Goal: Transaction & Acquisition: Purchase product/service

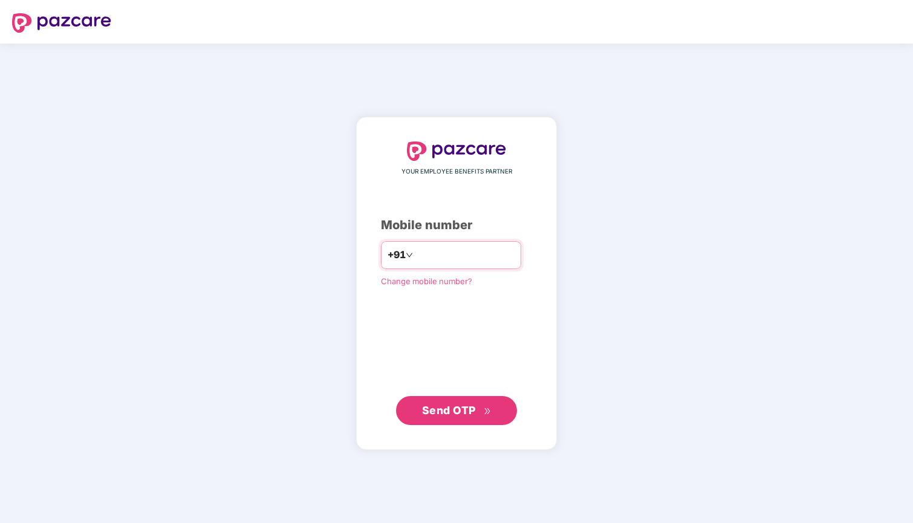
type input "**********"
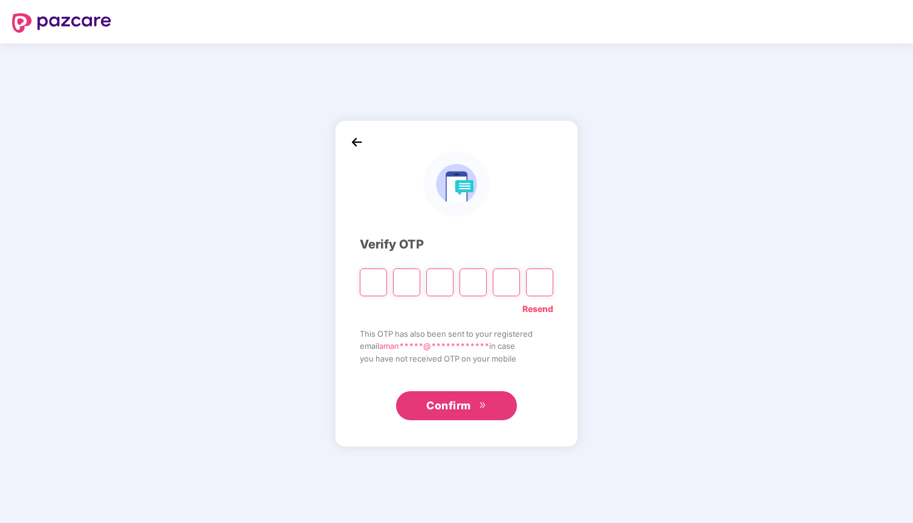
type input "*"
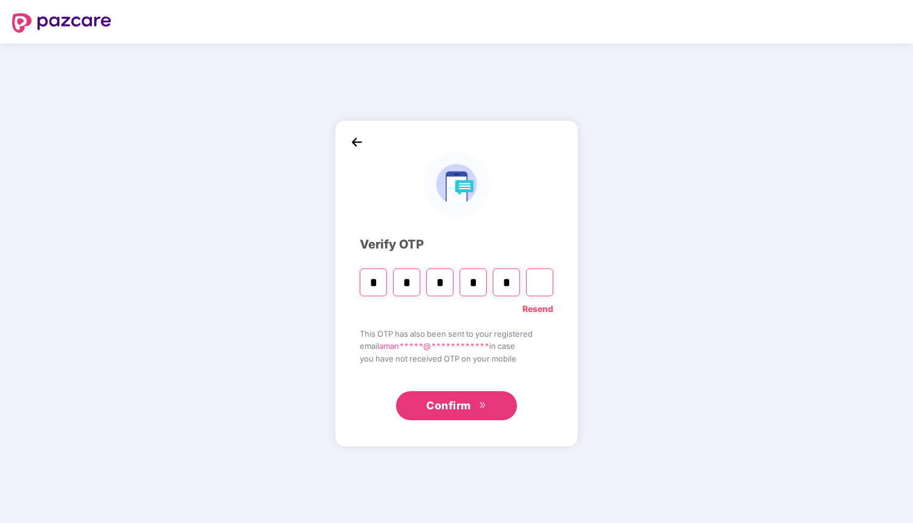
type input "*"
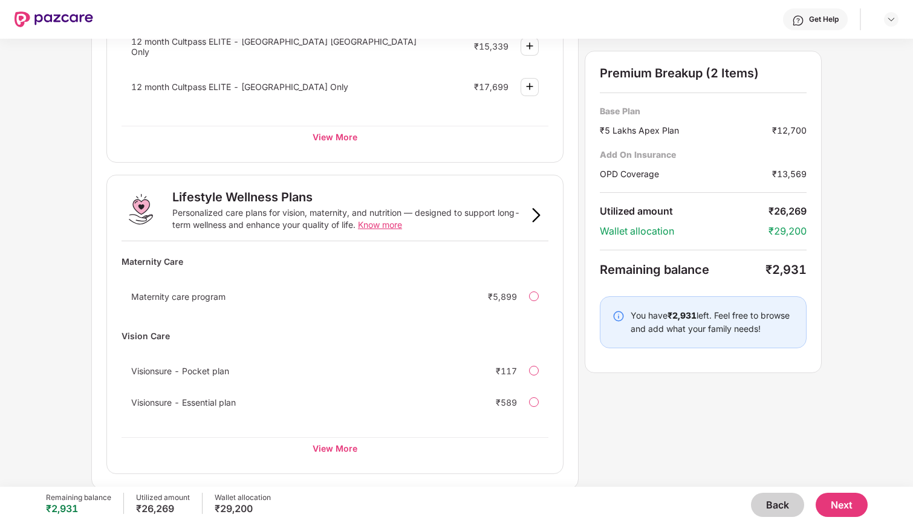
scroll to position [655, 0]
click at [337, 442] on div "View More" at bounding box center [334, 449] width 427 height 22
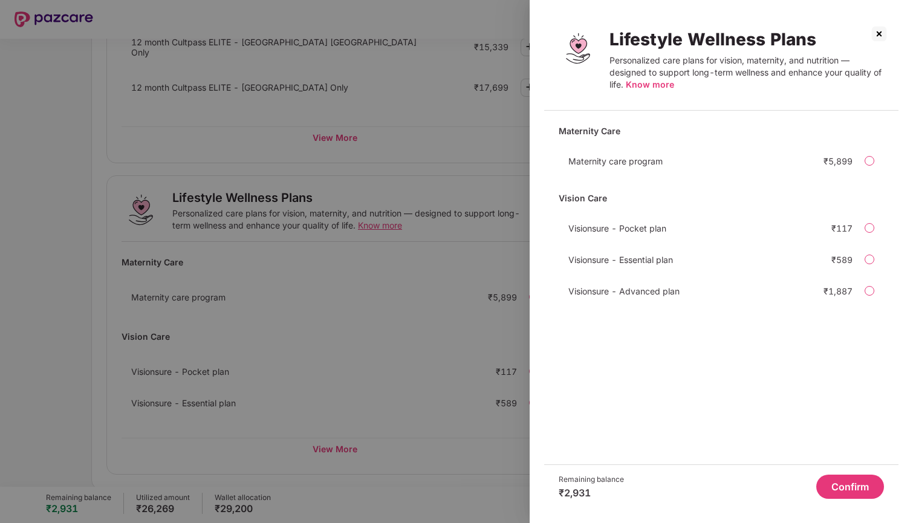
click at [868, 285] on div "Visionsure - Advanced plan ₹1,887" at bounding box center [720, 291] width 325 height 24
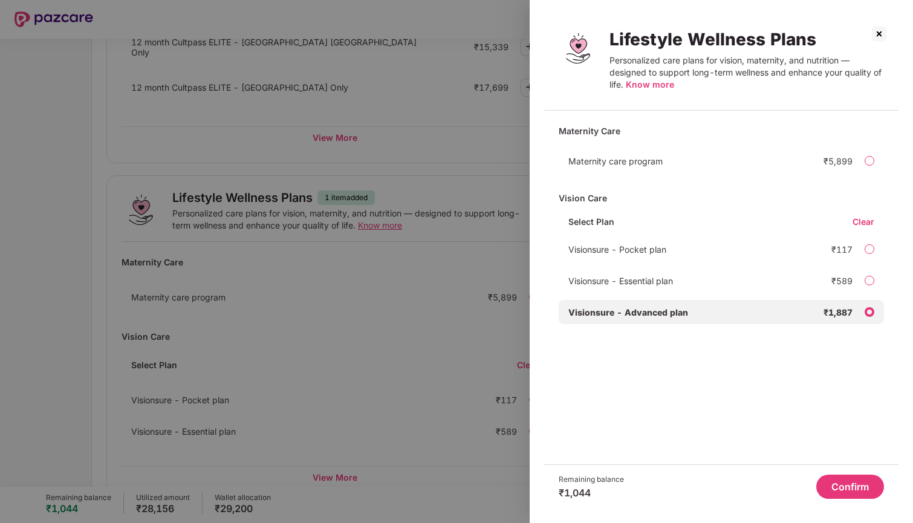
click at [835, 499] on div "Remaining balance ₹1,044 Confirm" at bounding box center [721, 486] width 354 height 44
click at [838, 488] on button "Confirm" at bounding box center [850, 486] width 68 height 24
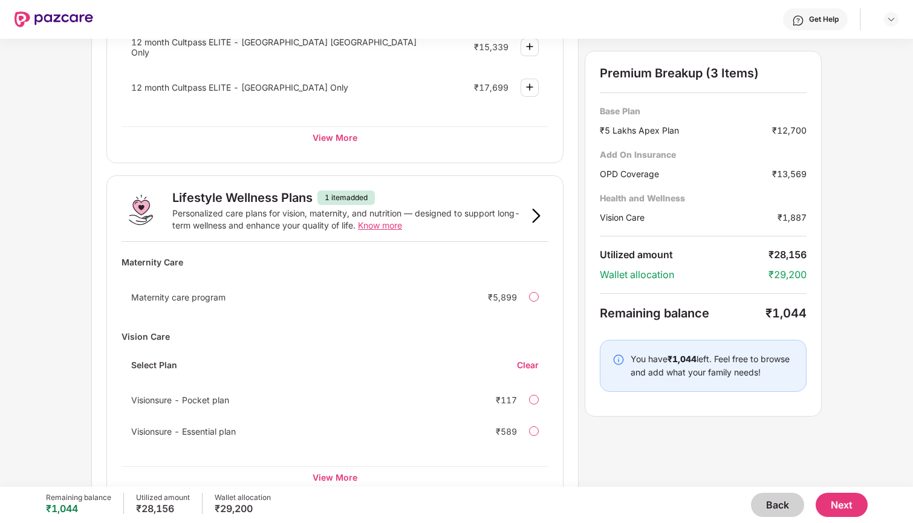
click at [835, 498] on button "Next" at bounding box center [841, 505] width 52 height 24
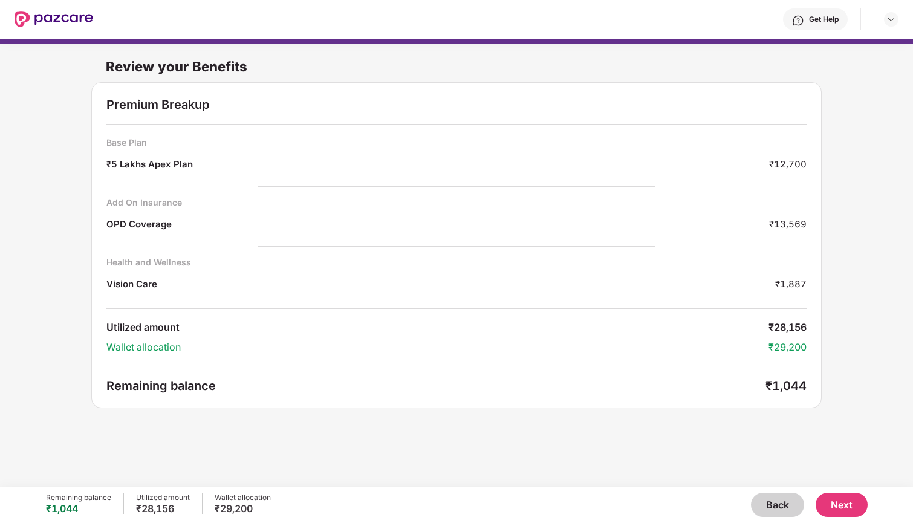
click at [774, 499] on button "Back" at bounding box center [777, 505] width 53 height 24
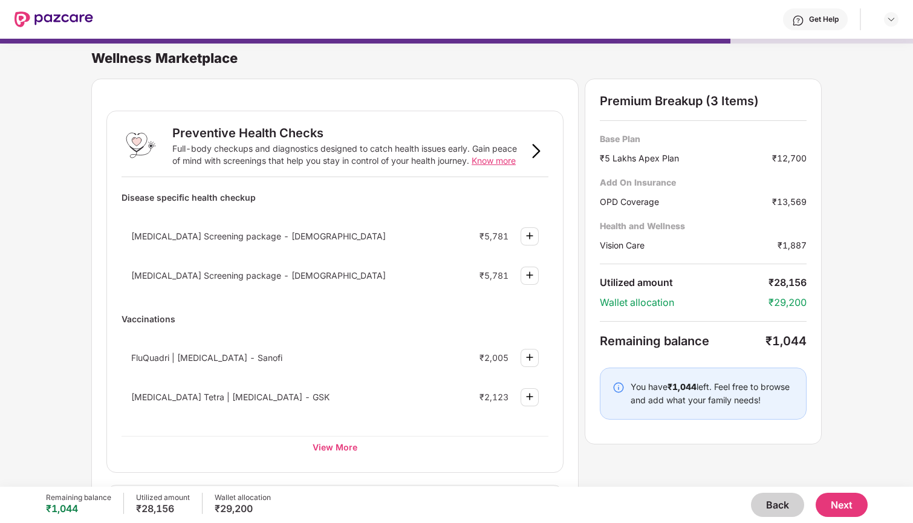
click at [774, 499] on button "Back" at bounding box center [777, 505] width 53 height 24
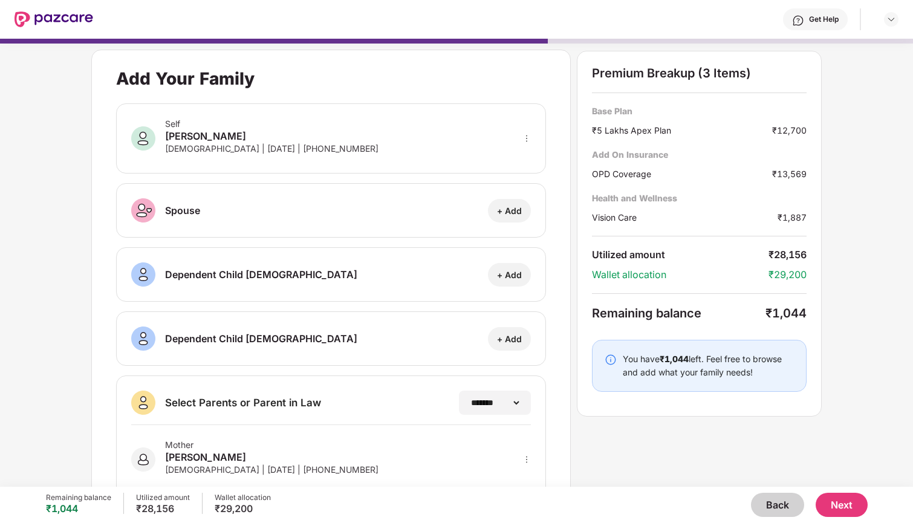
click at [773, 499] on button "Back" at bounding box center [777, 505] width 53 height 24
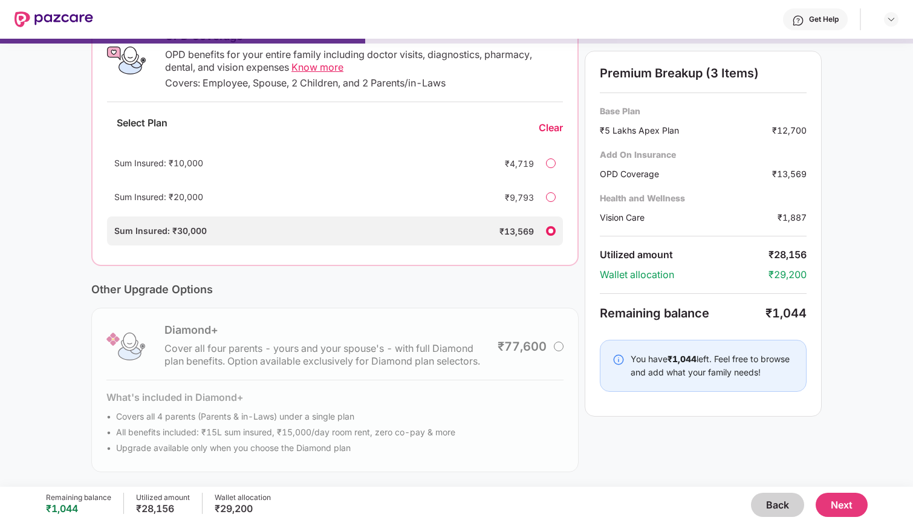
scroll to position [220, 0]
click at [850, 509] on button "Next" at bounding box center [841, 505] width 52 height 24
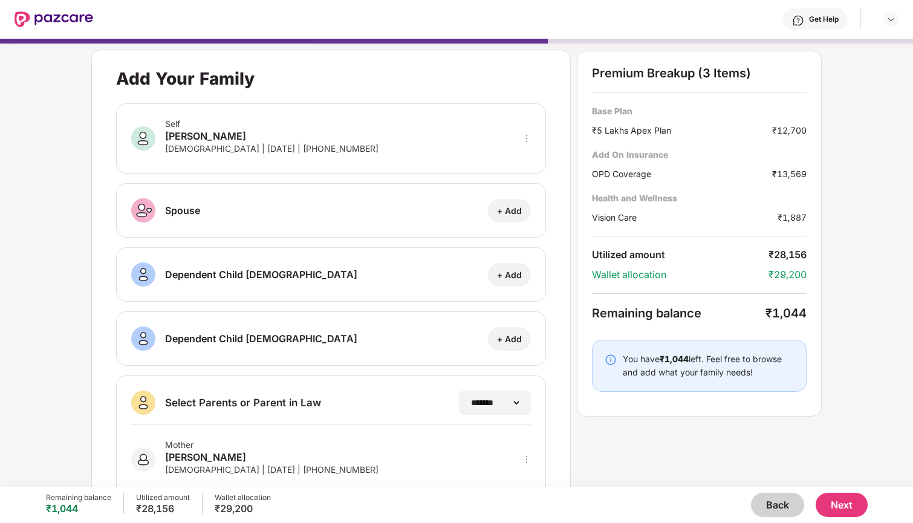
click at [850, 509] on button "Next" at bounding box center [841, 505] width 52 height 24
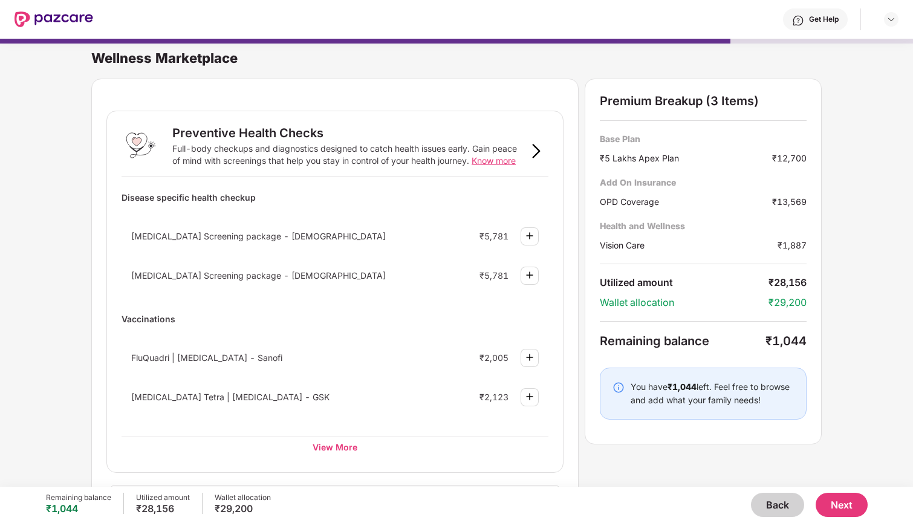
click at [850, 509] on button "Next" at bounding box center [841, 505] width 52 height 24
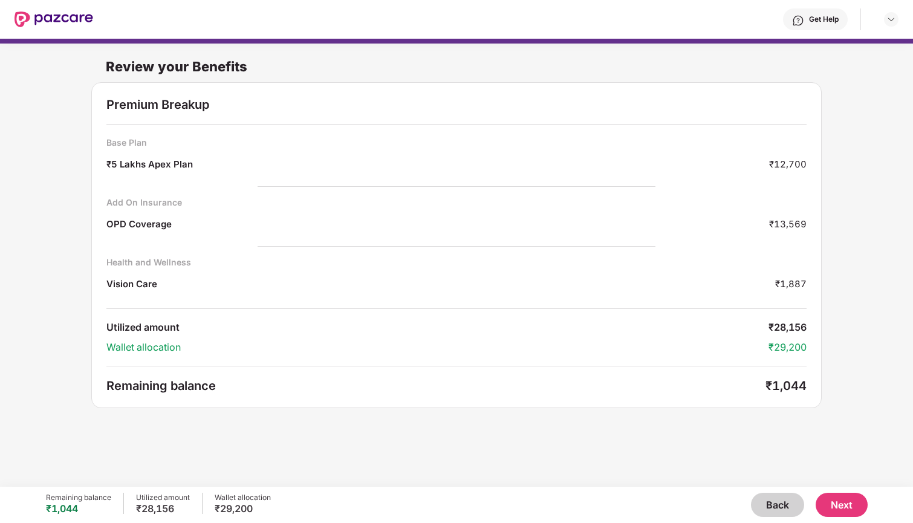
click at [850, 509] on button "Next" at bounding box center [841, 505] width 52 height 24
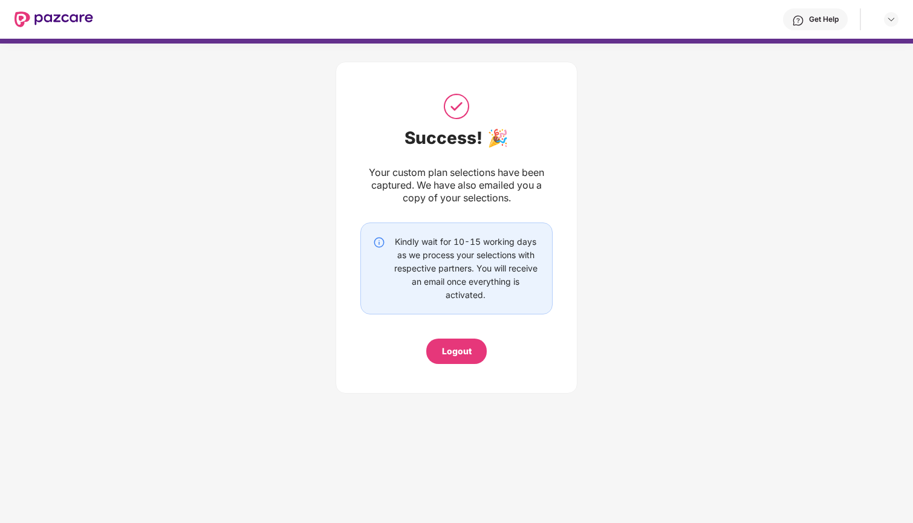
click at [461, 354] on div "Logout" at bounding box center [457, 350] width 30 height 13
